Goal: Task Accomplishment & Management: Use online tool/utility

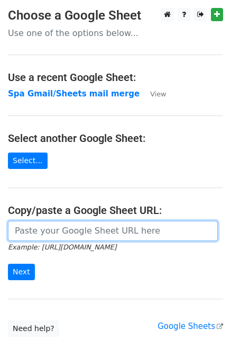
click at [91, 227] on input "url" at bounding box center [113, 231] width 210 height 20
type input "[URL][DOMAIN_NAME]"
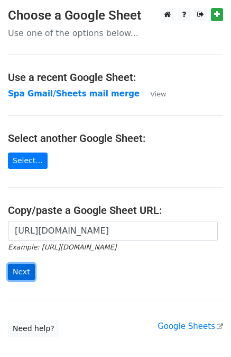
click at [16, 269] on input "Next" at bounding box center [21, 272] width 27 height 16
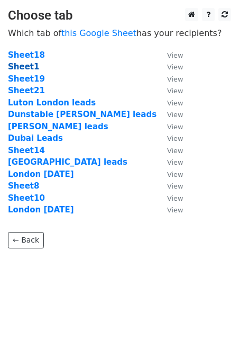
click at [30, 66] on strong "Sheet1" at bounding box center [23, 67] width 31 height 10
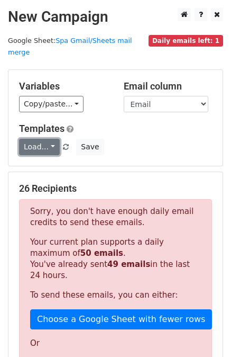
click at [51, 139] on link "Load..." at bounding box center [39, 147] width 41 height 16
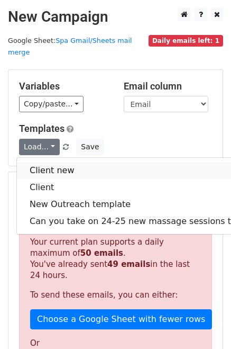
click at [55, 163] on link "Client new" at bounding box center [154, 170] width 274 height 17
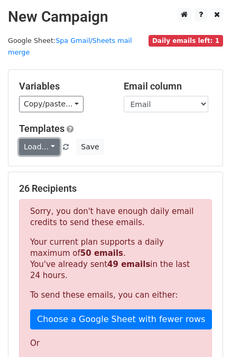
click at [27, 139] on link "Load..." at bounding box center [39, 147] width 41 height 16
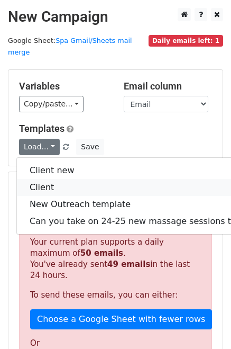
click at [60, 179] on link "Client" at bounding box center [154, 187] width 274 height 17
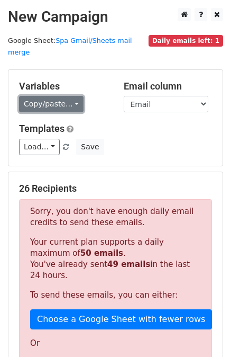
click at [56, 96] on link "Copy/paste..." at bounding box center [51, 104] width 65 height 16
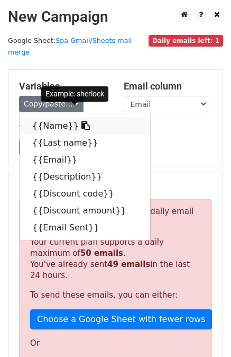
click at [63, 118] on link "{{Name}}" at bounding box center [85, 126] width 131 height 17
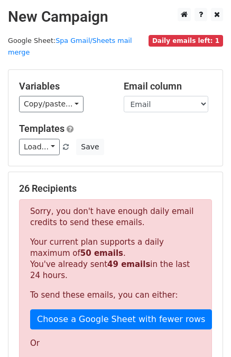
click at [150, 123] on h5 "Templates" at bounding box center [115, 129] width 193 height 12
